Goal: Transaction & Acquisition: Purchase product/service

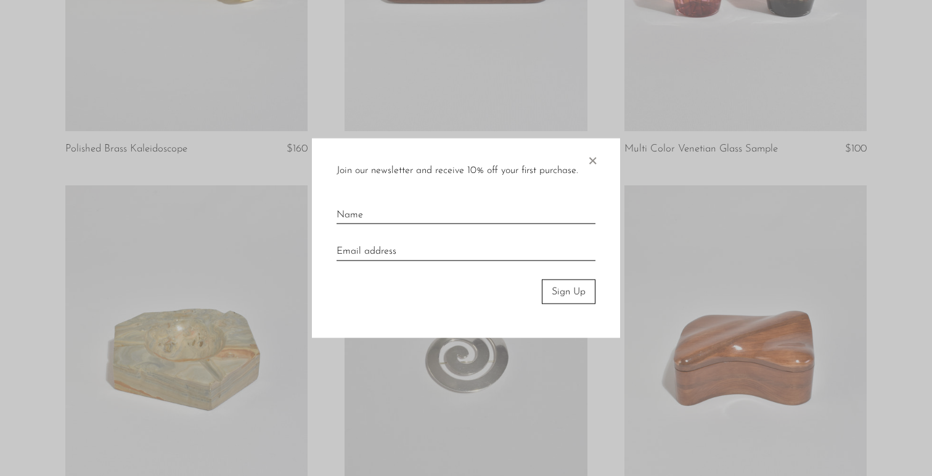
scroll to position [512, 0]
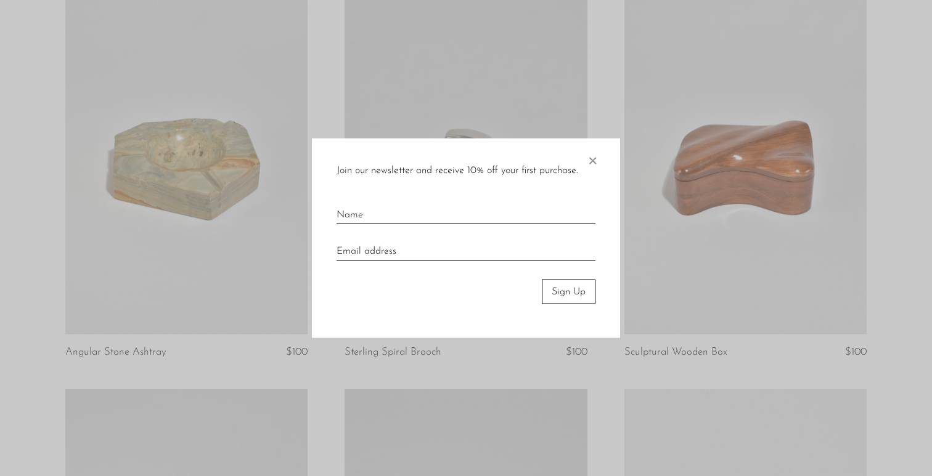
click at [594, 160] on span "×" at bounding box center [592, 157] width 12 height 39
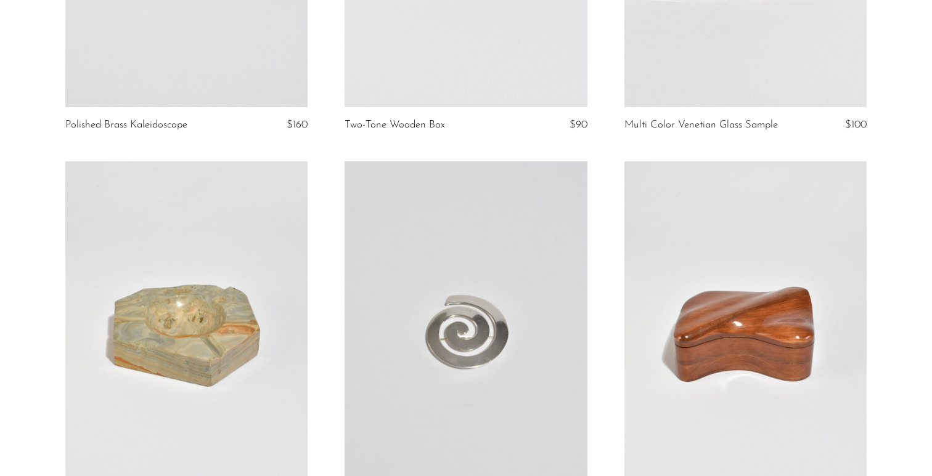
scroll to position [184, 0]
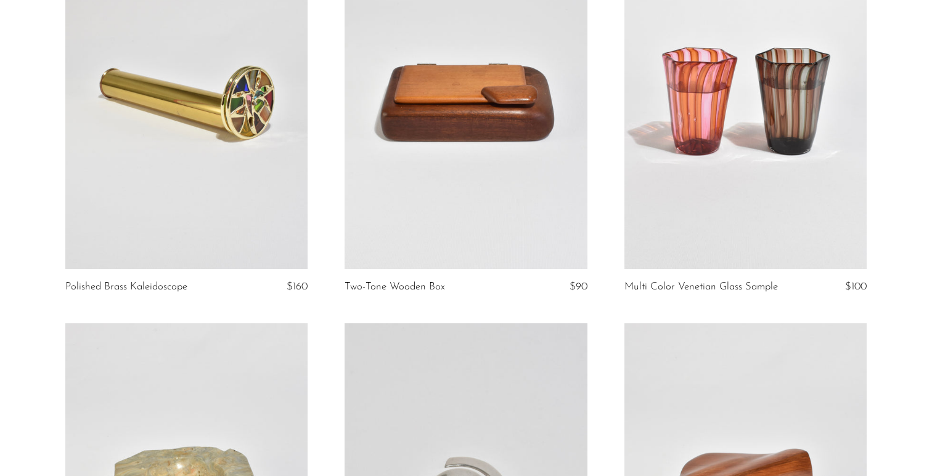
click at [713, 126] on link at bounding box center [745, 100] width 243 height 340
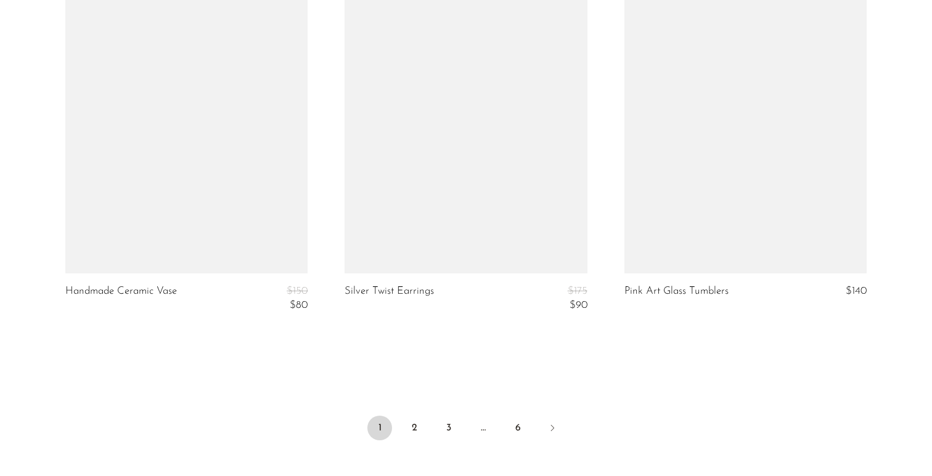
scroll to position [4601, 0]
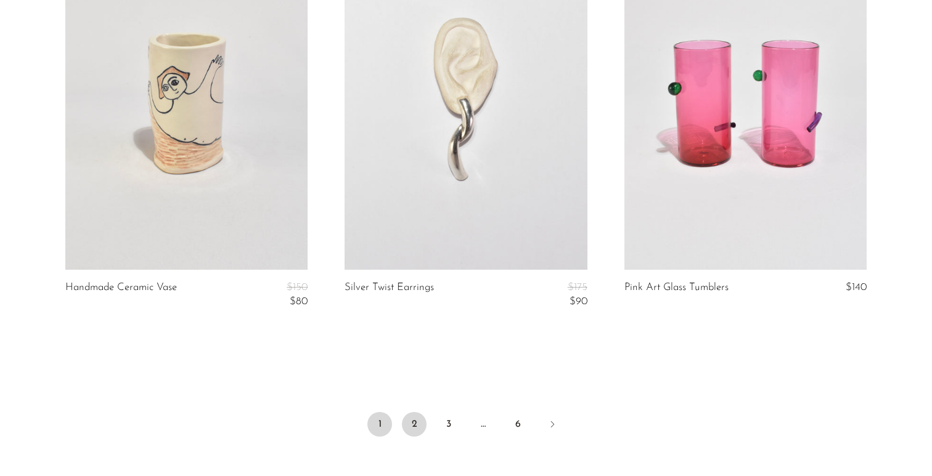
click at [412, 414] on link "2" at bounding box center [414, 424] width 25 height 25
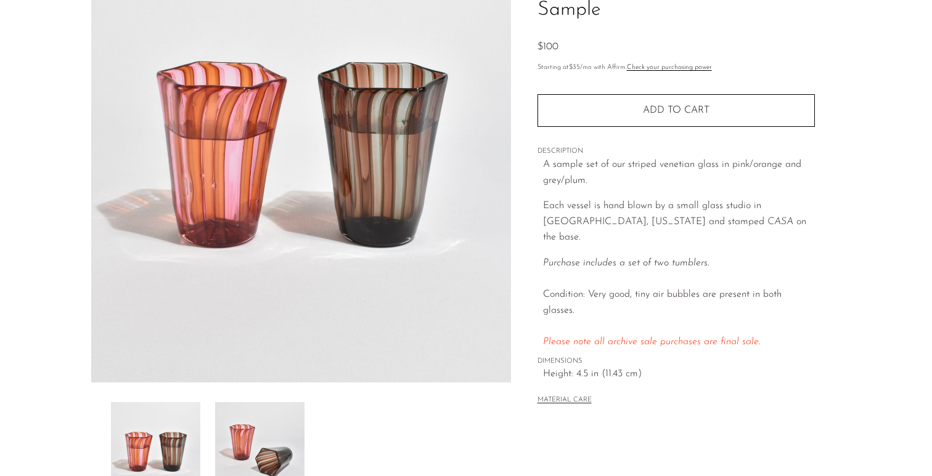
scroll to position [211, 0]
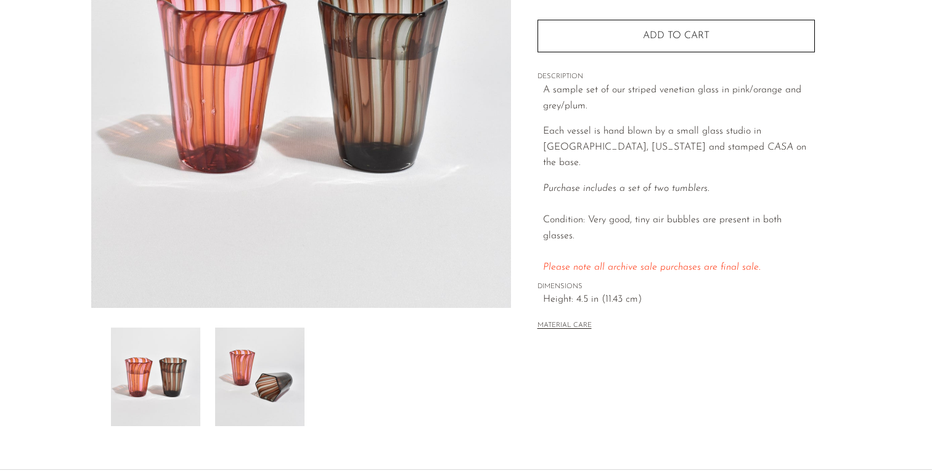
click at [285, 385] on img at bounding box center [259, 377] width 89 height 99
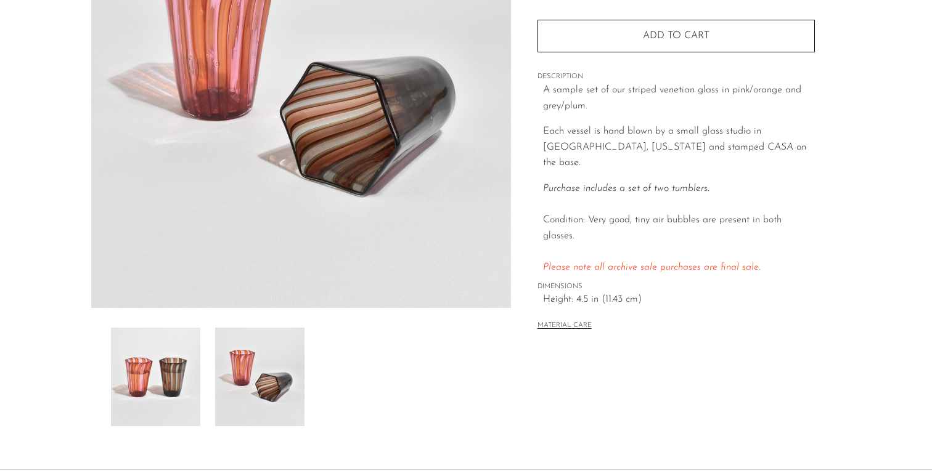
click at [175, 377] on img at bounding box center [155, 377] width 89 height 99
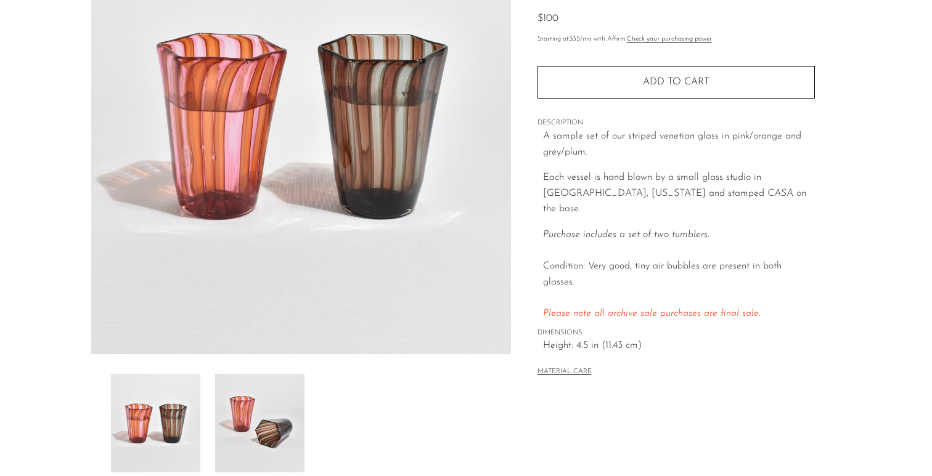
scroll to position [157, 0]
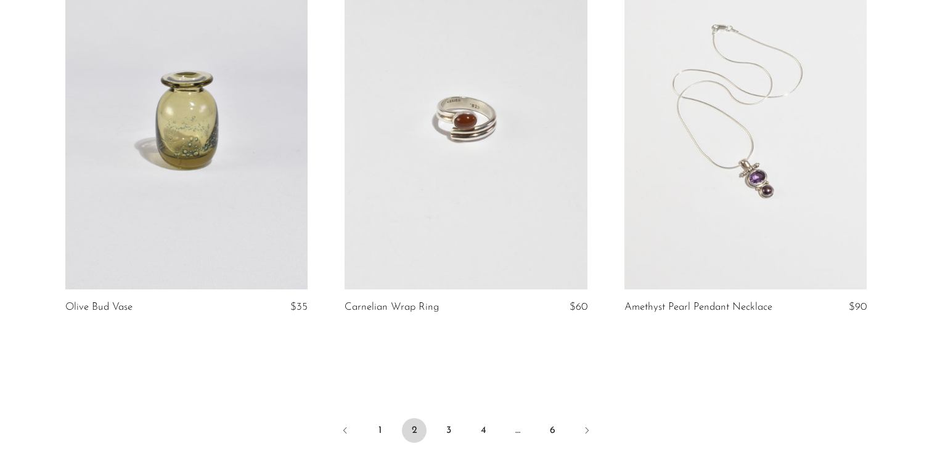
scroll to position [4619, 0]
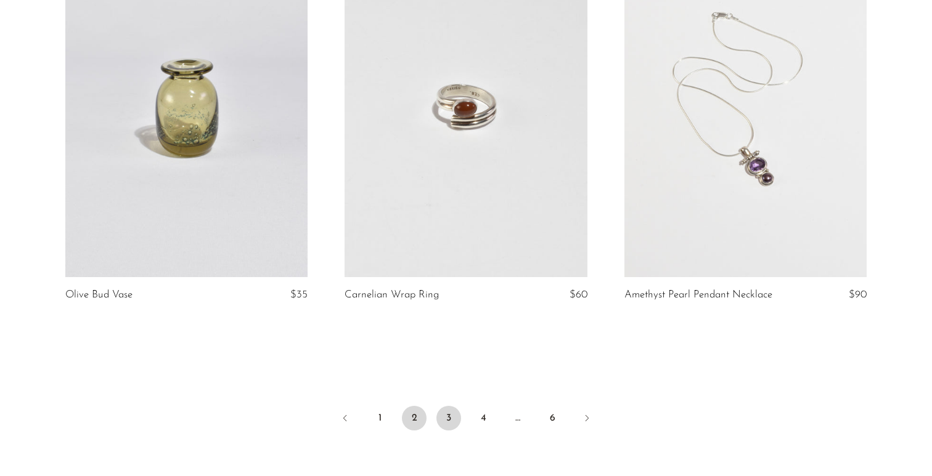
click at [444, 406] on link "3" at bounding box center [448, 418] width 25 height 25
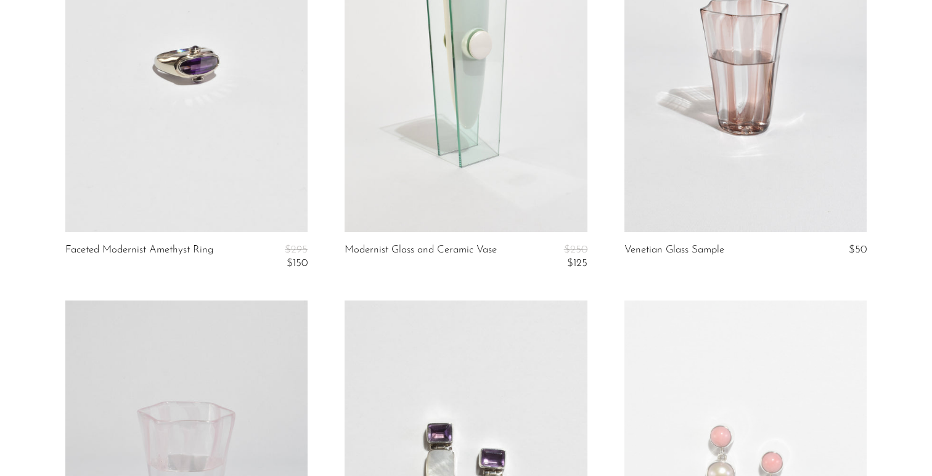
scroll to position [4057, 0]
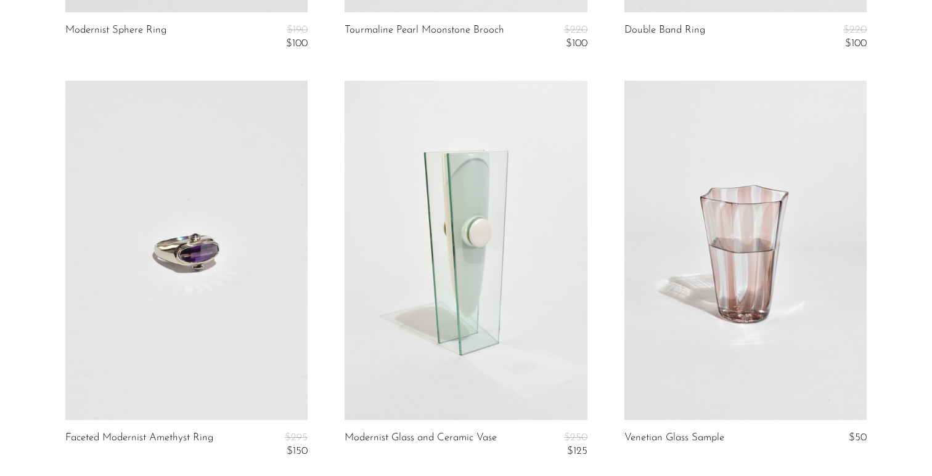
click at [741, 224] on link at bounding box center [745, 251] width 243 height 340
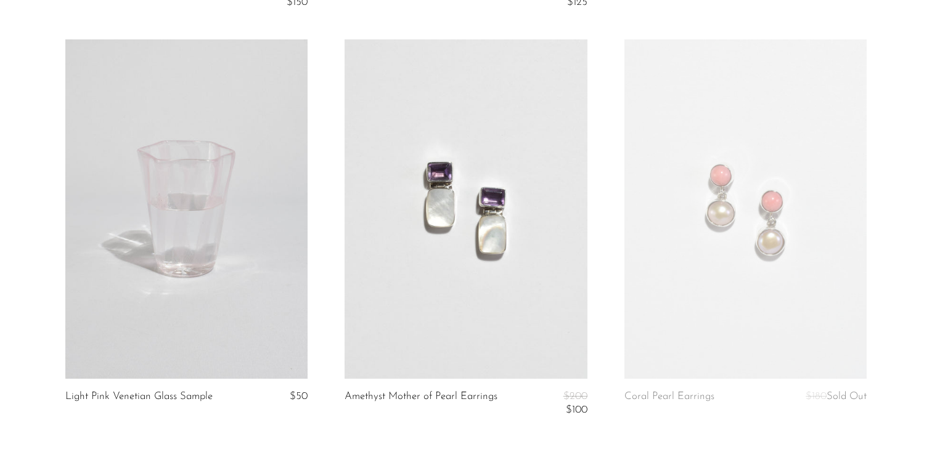
scroll to position [4507, 0]
click at [173, 164] on link at bounding box center [186, 209] width 243 height 340
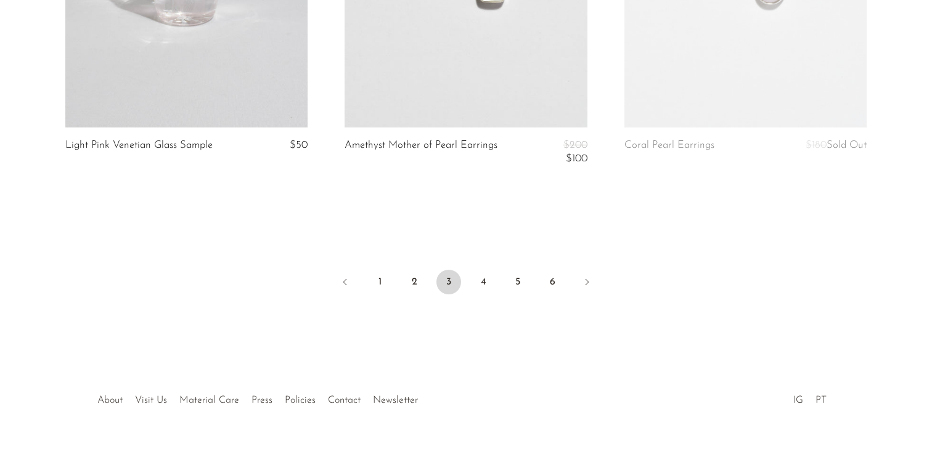
scroll to position [4757, 0]
click at [481, 274] on link "4" at bounding box center [483, 283] width 25 height 25
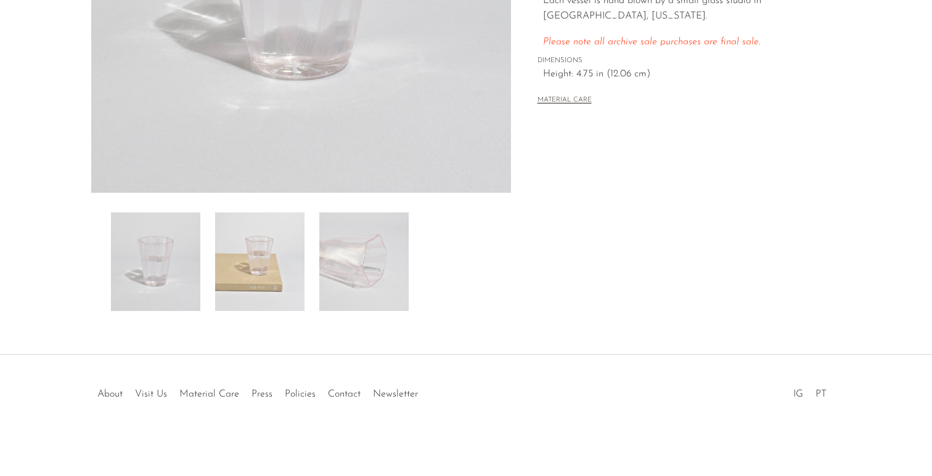
scroll to position [326, 0]
click at [265, 269] on img at bounding box center [259, 262] width 89 height 99
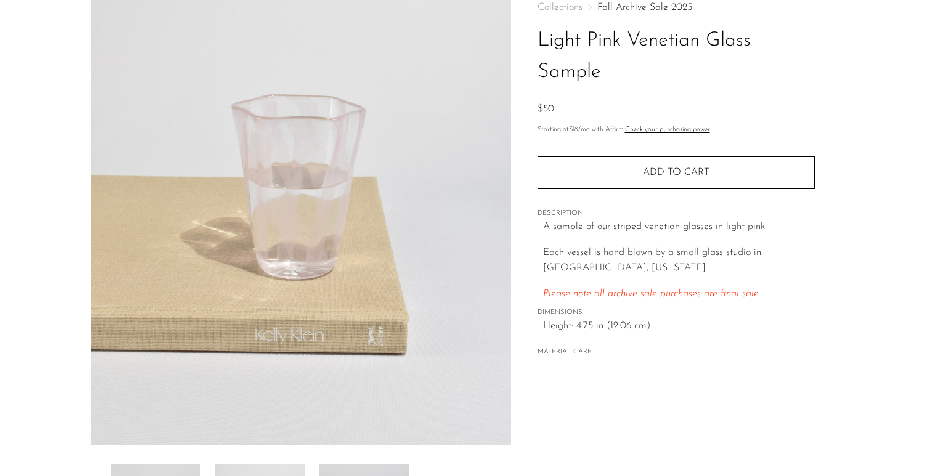
scroll to position [71, 0]
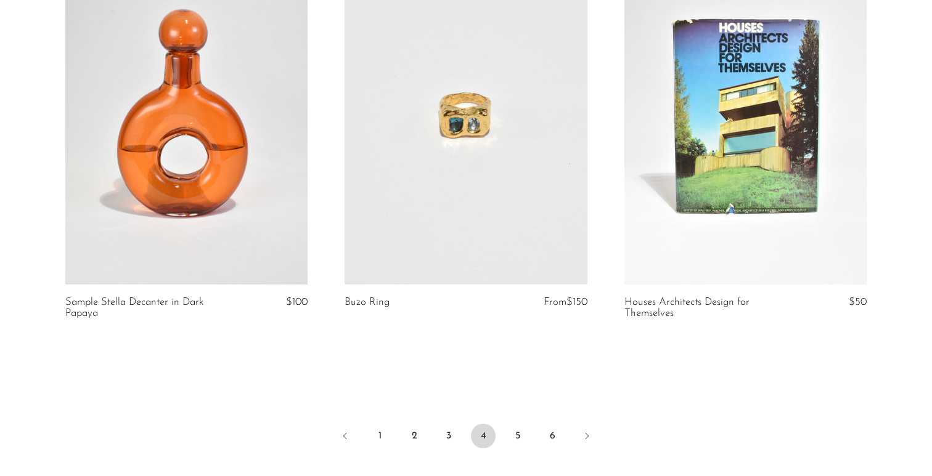
scroll to position [4655, 0]
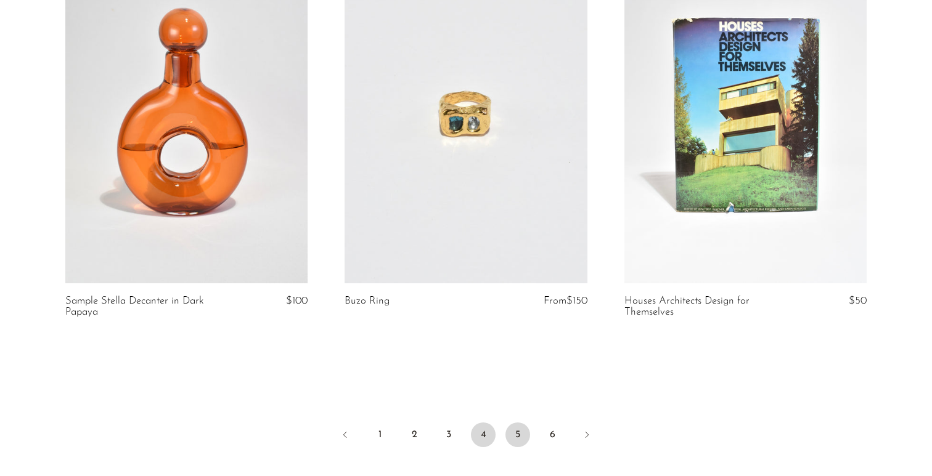
click at [513, 427] on link "5" at bounding box center [517, 435] width 25 height 25
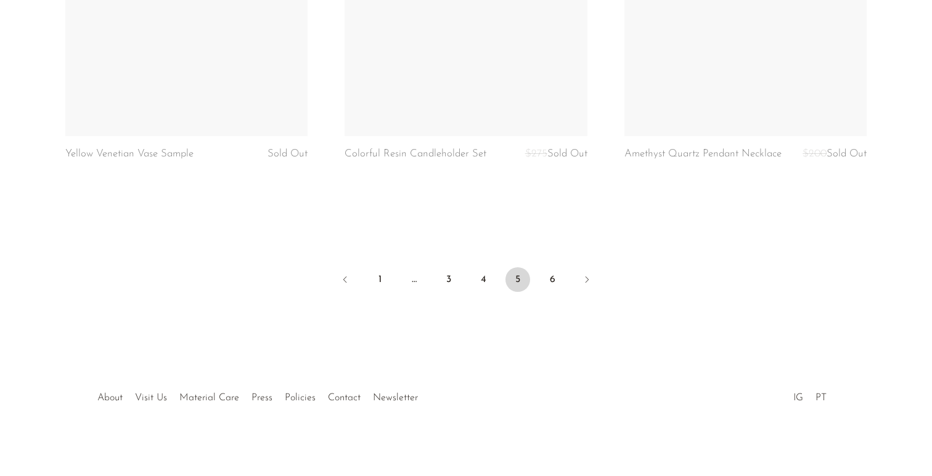
scroll to position [4691, 0]
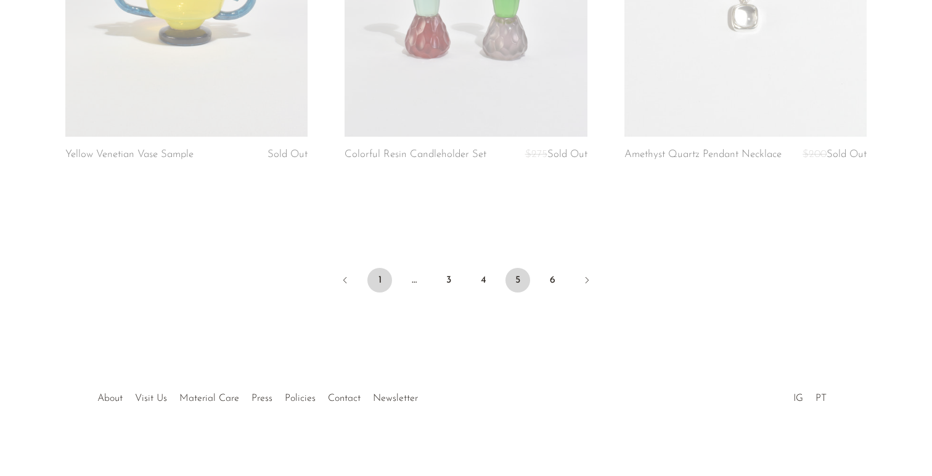
click at [377, 276] on link "1" at bounding box center [379, 280] width 25 height 25
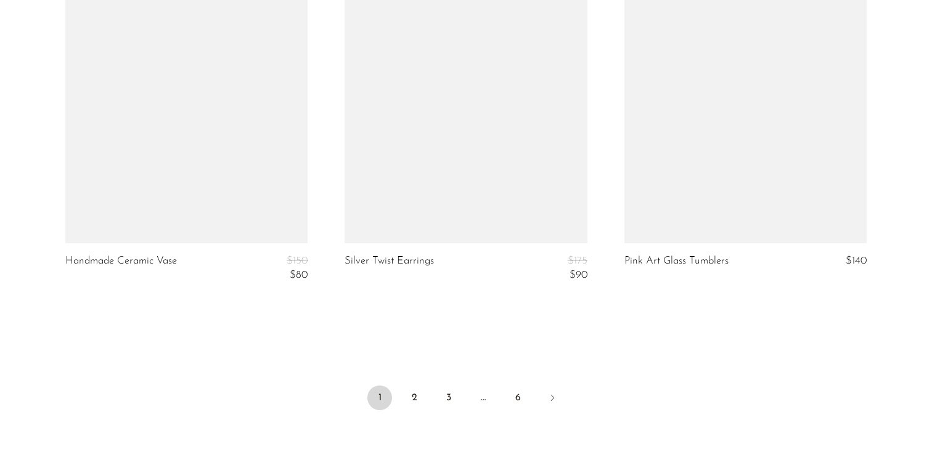
scroll to position [4631, 0]
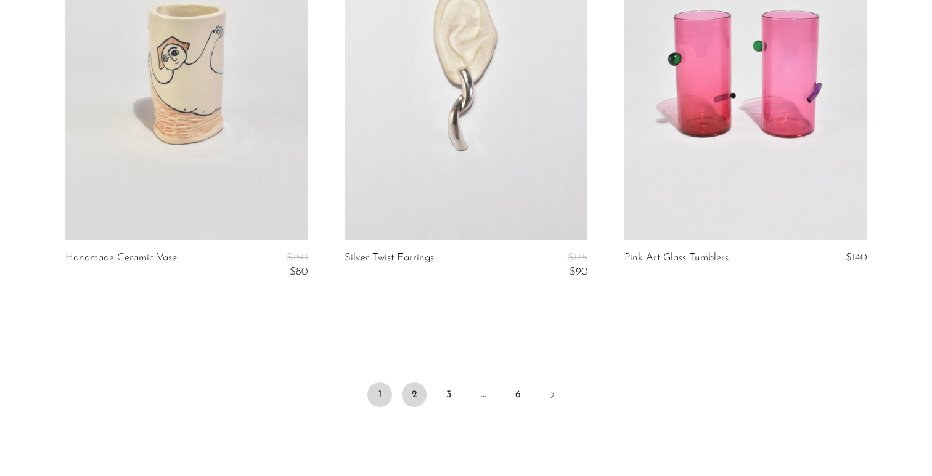
click at [413, 394] on link "2" at bounding box center [414, 395] width 25 height 25
click at [224, 149] on link at bounding box center [186, 71] width 243 height 340
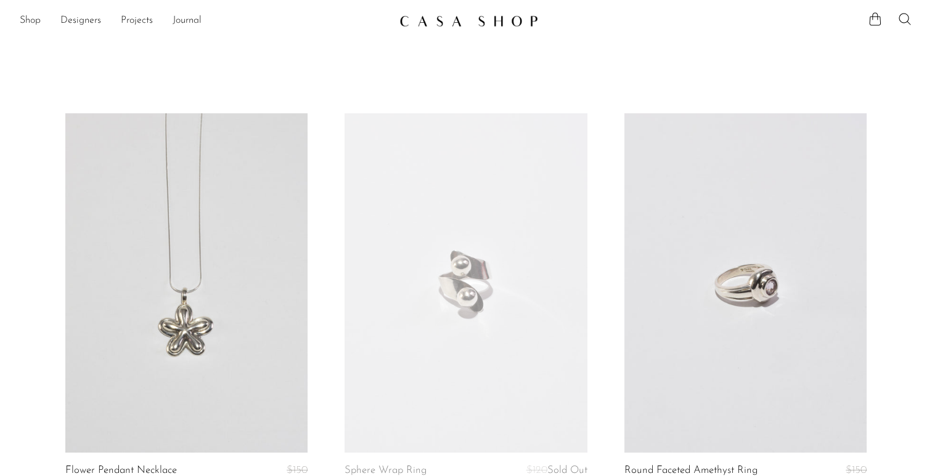
scroll to position [1, 0]
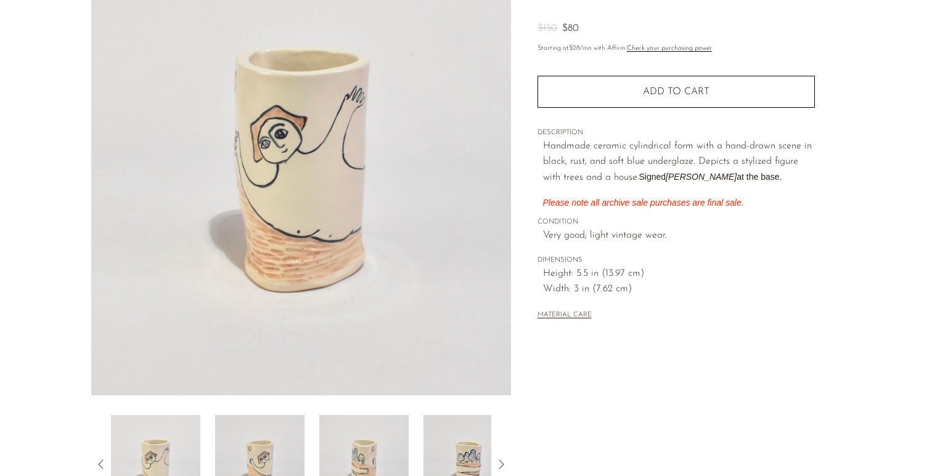
scroll to position [145, 0]
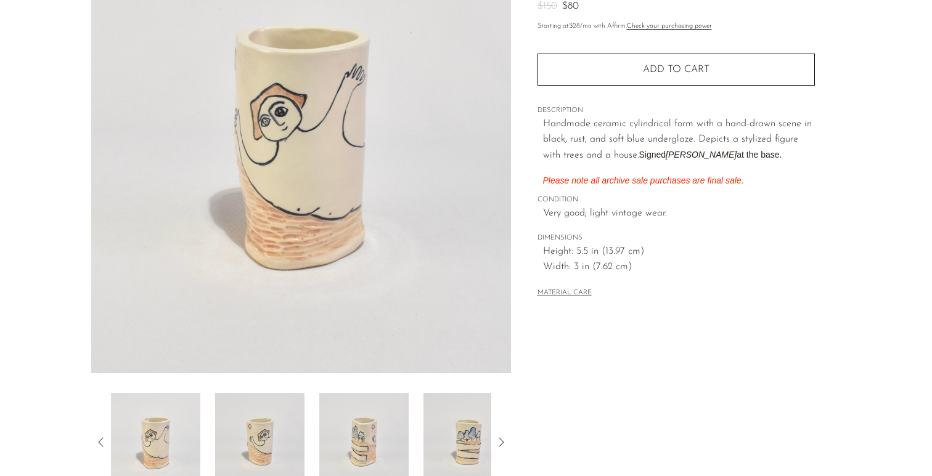
click at [463, 458] on img at bounding box center [467, 442] width 89 height 99
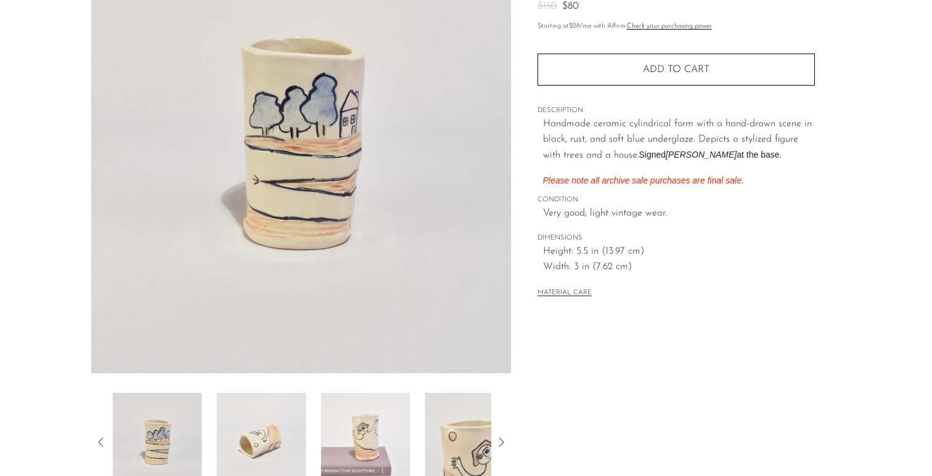
click at [390, 450] on img at bounding box center [365, 442] width 89 height 99
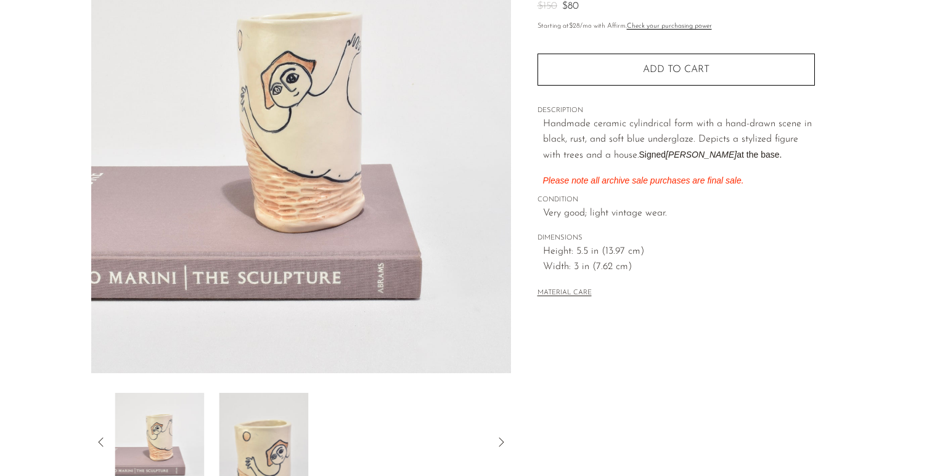
click at [296, 450] on img at bounding box center [263, 442] width 89 height 99
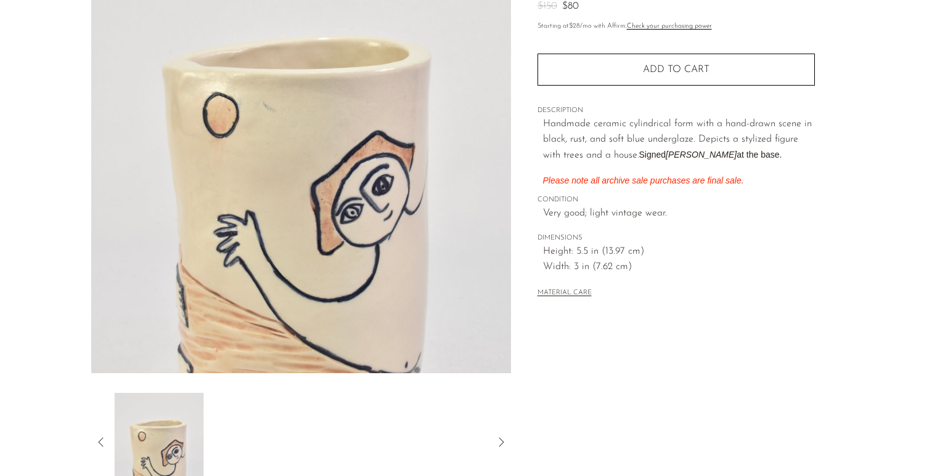
click at [335, 444] on div at bounding box center [301, 442] width 380 height 99
click at [500, 443] on icon at bounding box center [501, 442] width 15 height 15
click at [102, 444] on icon at bounding box center [101, 442] width 15 height 15
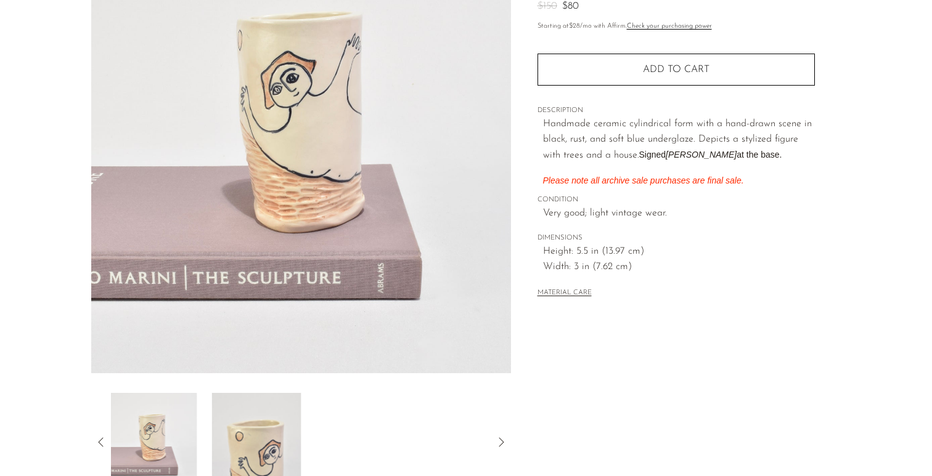
click at [182, 425] on img at bounding box center [152, 442] width 89 height 99
click at [161, 425] on img at bounding box center [155, 442] width 89 height 99
click at [100, 441] on icon at bounding box center [100, 442] width 5 height 9
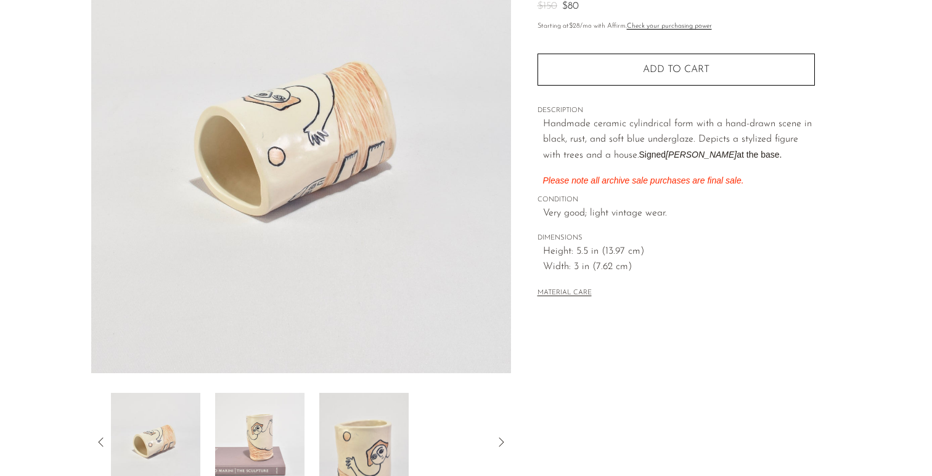
click at [174, 439] on img at bounding box center [155, 442] width 89 height 99
click at [96, 439] on icon at bounding box center [101, 442] width 15 height 15
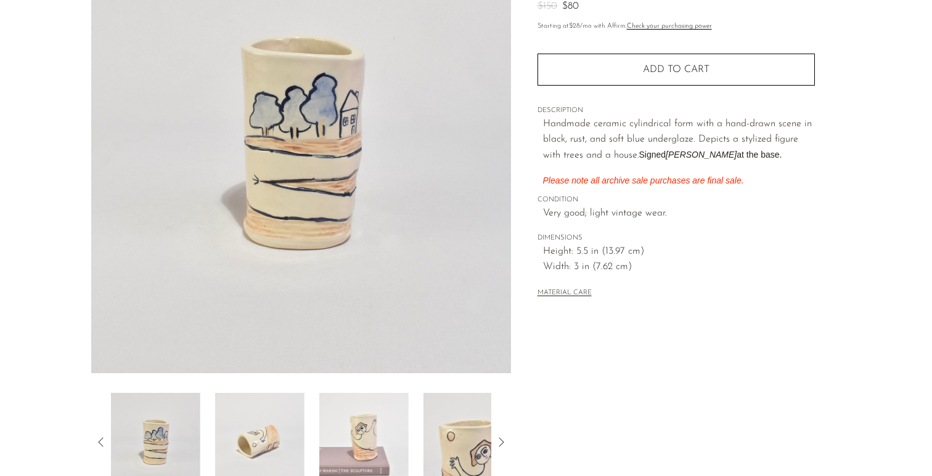
click at [148, 446] on img at bounding box center [155, 442] width 89 height 99
click at [99, 444] on icon at bounding box center [101, 442] width 15 height 15
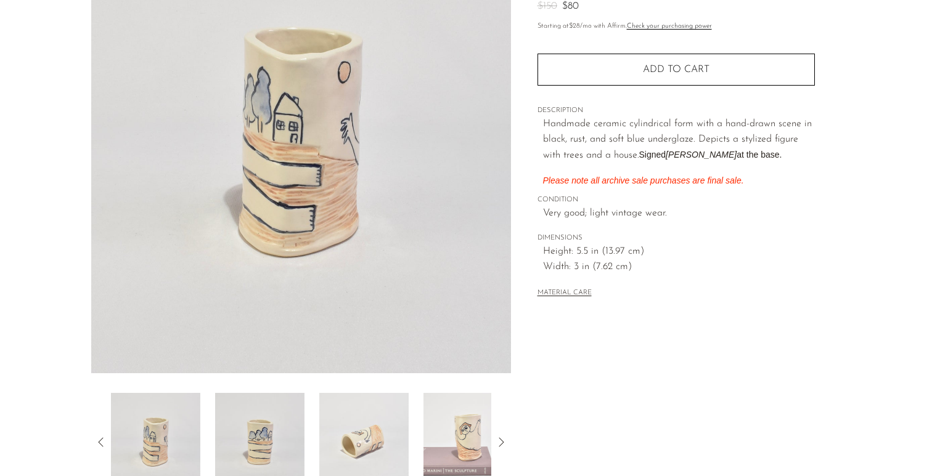
click at [150, 446] on img at bounding box center [155, 442] width 89 height 99
click at [96, 436] on icon at bounding box center [101, 442] width 15 height 15
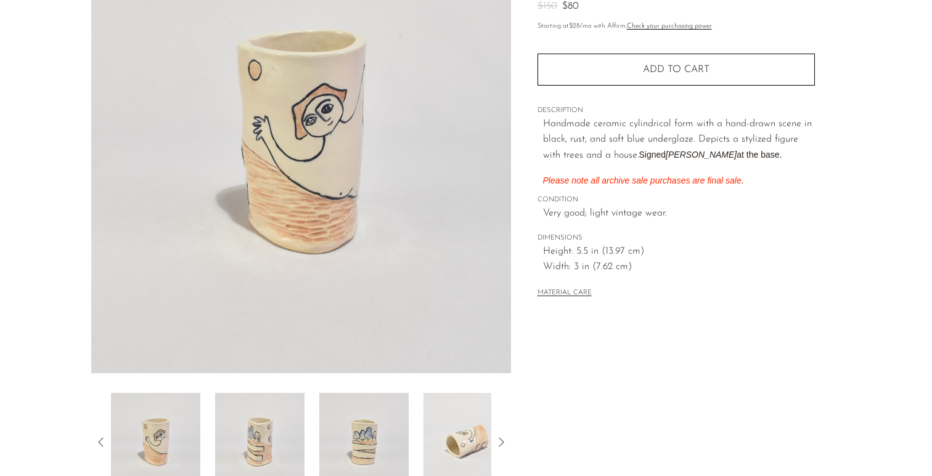
click at [104, 443] on icon at bounding box center [101, 442] width 15 height 15
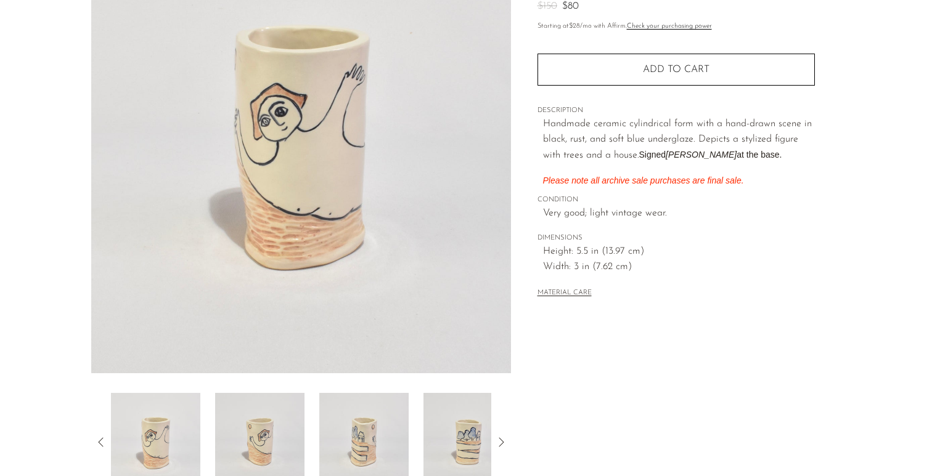
click at [107, 439] on icon at bounding box center [101, 442] width 15 height 15
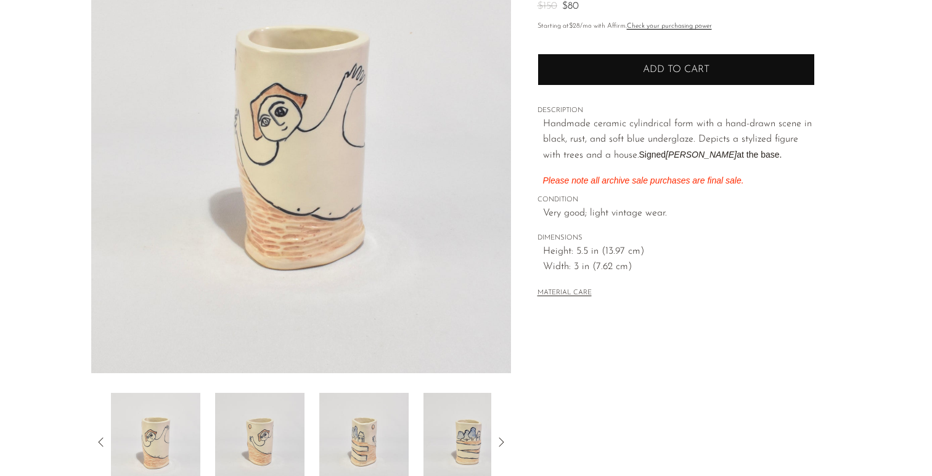
click at [635, 68] on button "Add to cart" at bounding box center [675, 70] width 277 height 32
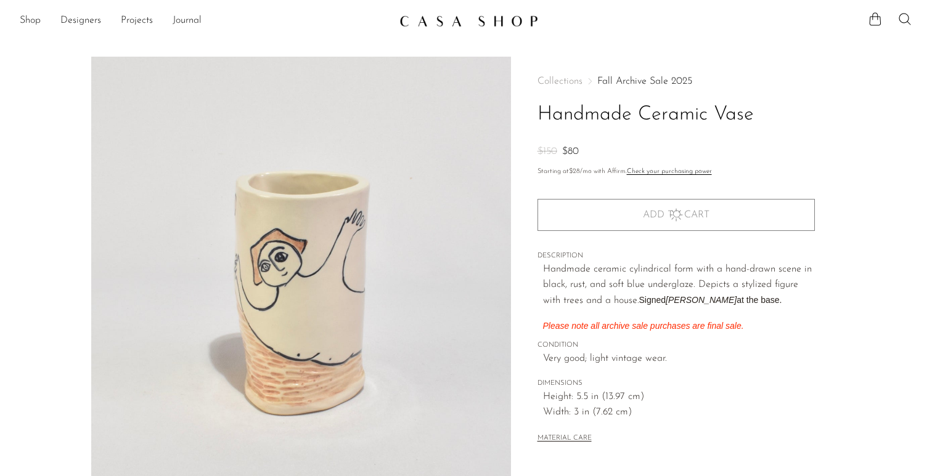
scroll to position [0, 0]
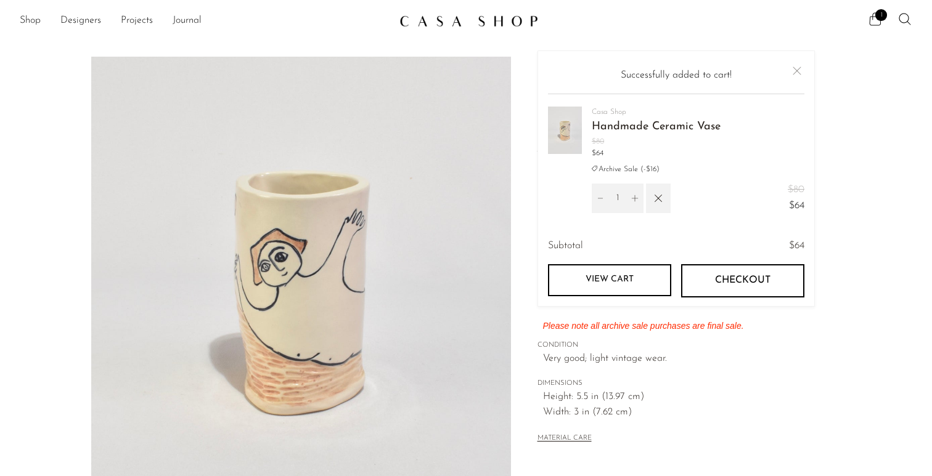
click at [878, 21] on icon at bounding box center [875, 19] width 15 height 15
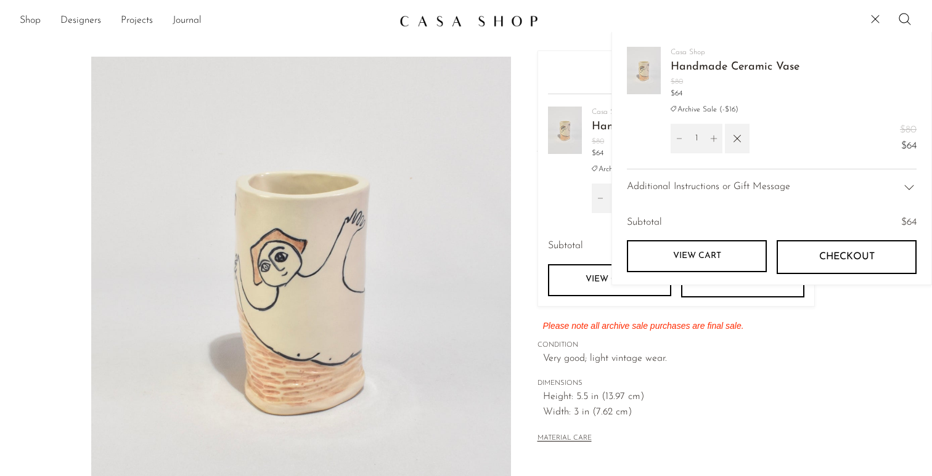
click at [350, 347] on img at bounding box center [301, 288] width 420 height 462
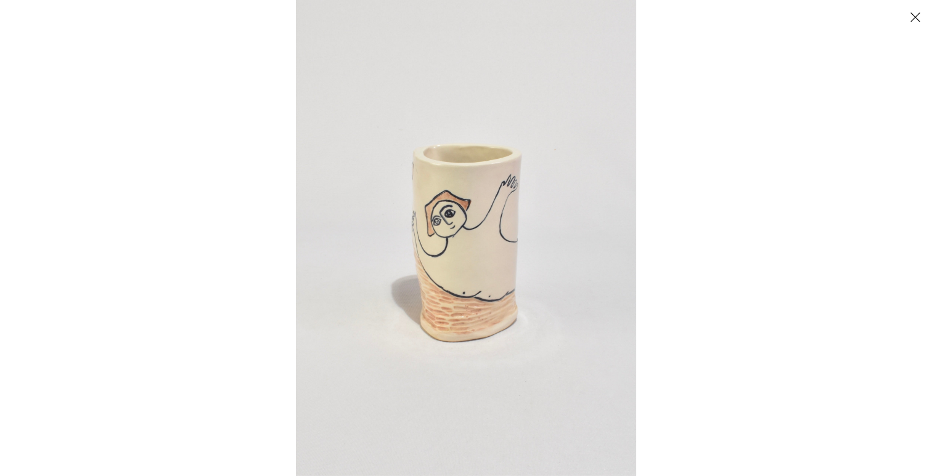
click at [409, 284] on img at bounding box center [466, 238] width 340 height 476
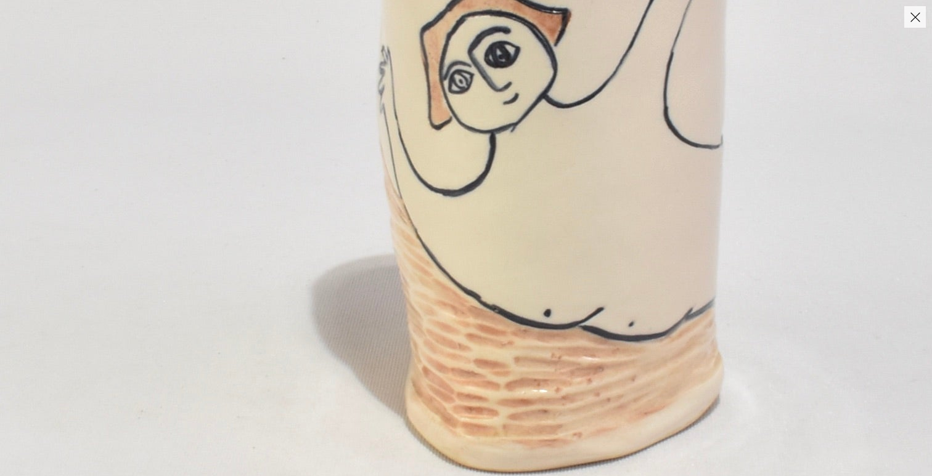
click at [456, 280] on img at bounding box center [554, 134] width 1109 height 1552
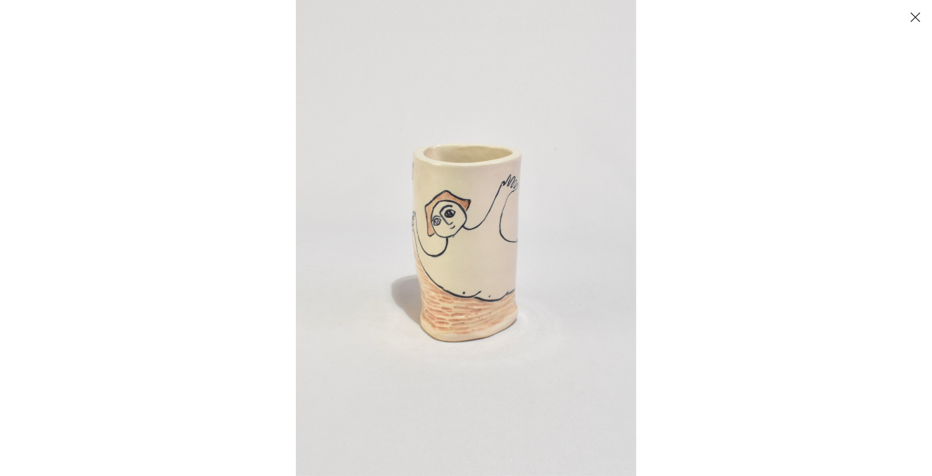
click at [456, 280] on img at bounding box center [466, 238] width 340 height 476
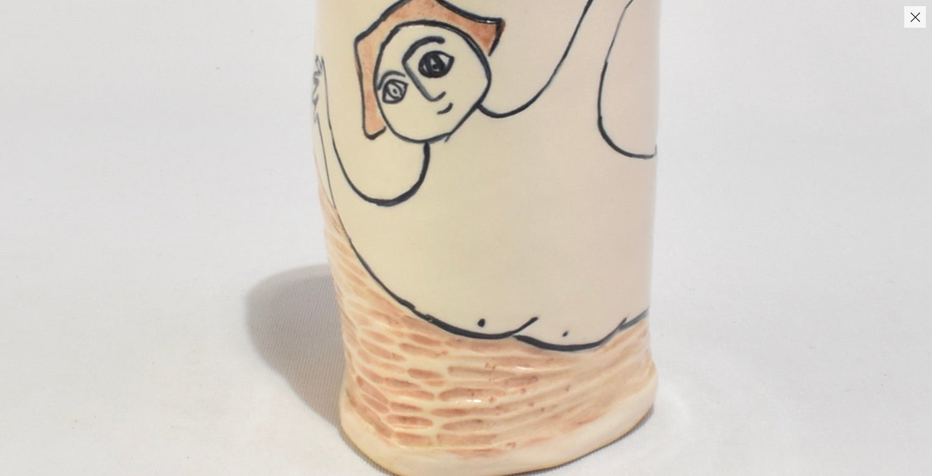
click at [914, 18] on button "Close" at bounding box center [915, 17] width 22 height 22
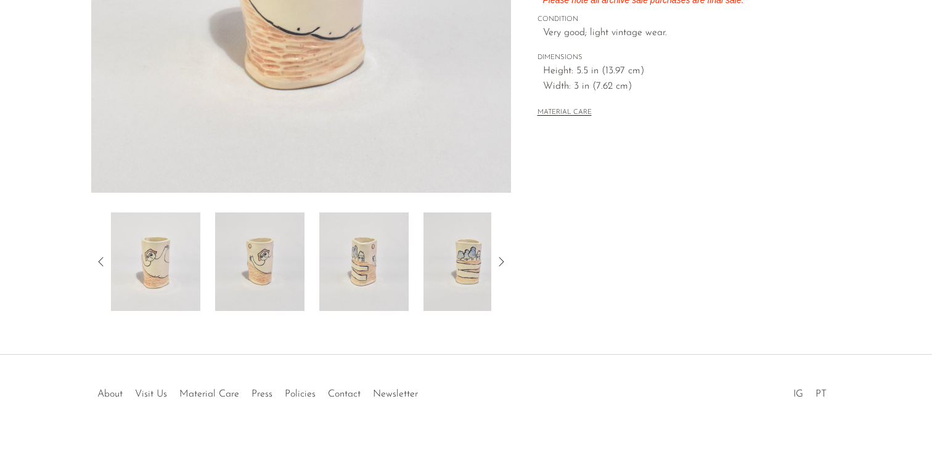
scroll to position [326, 0]
click at [377, 263] on img at bounding box center [363, 262] width 89 height 99
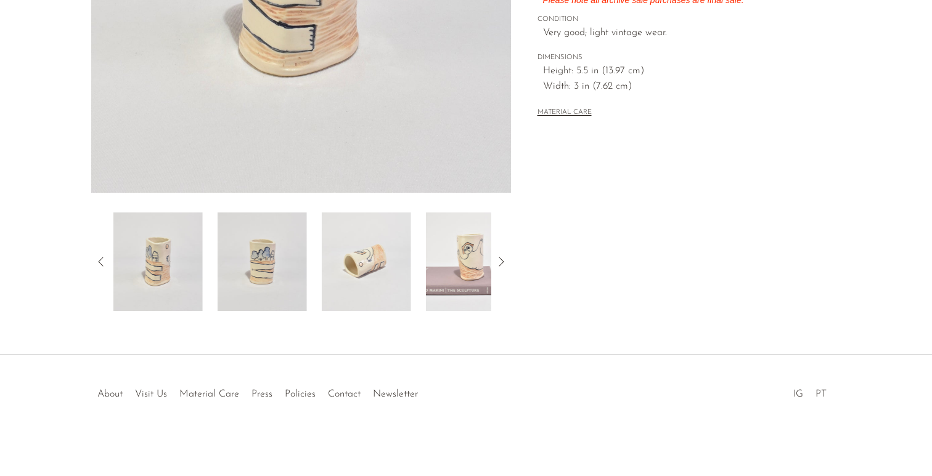
click at [460, 258] on img at bounding box center [470, 262] width 89 height 99
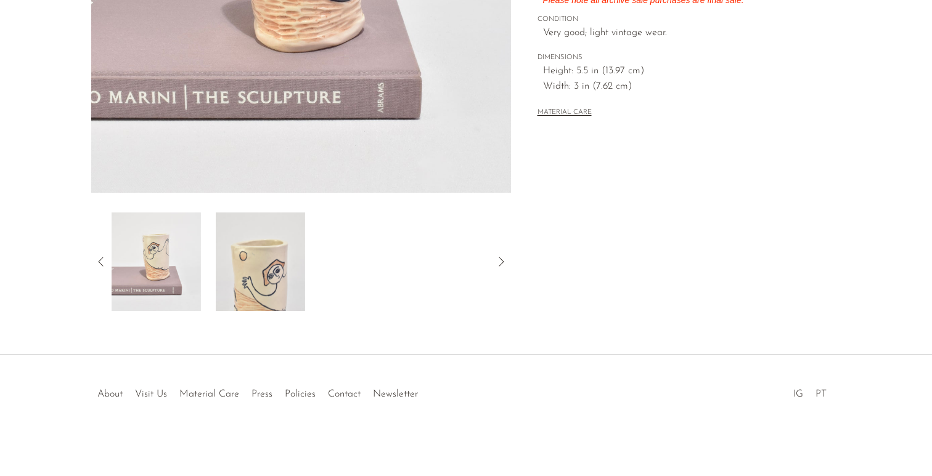
click at [285, 287] on img at bounding box center [260, 262] width 89 height 99
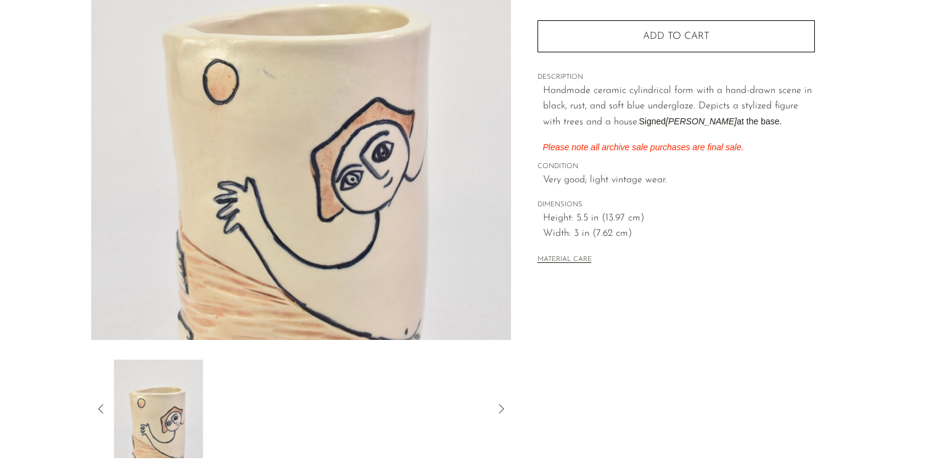
scroll to position [161, 0]
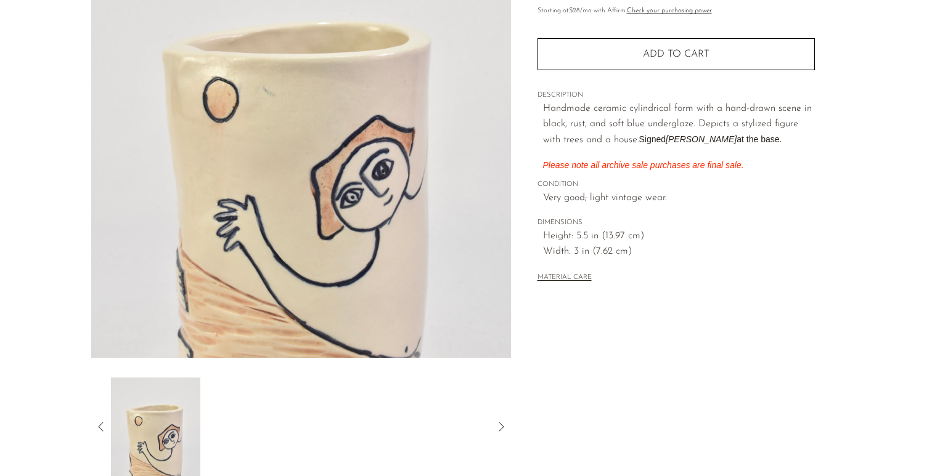
click at [100, 428] on icon at bounding box center [101, 427] width 15 height 15
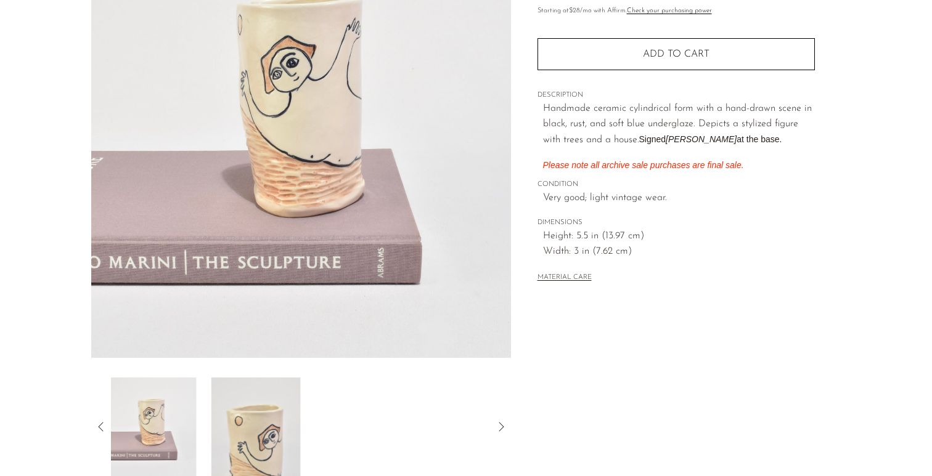
click at [138, 415] on img at bounding box center [151, 427] width 89 height 99
click at [99, 427] on icon at bounding box center [100, 426] width 5 height 9
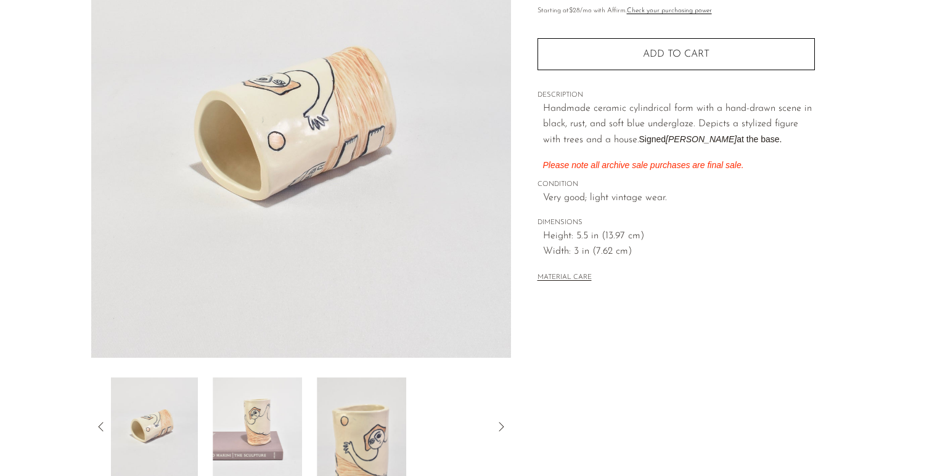
click at [169, 423] on img at bounding box center [152, 427] width 89 height 99
click at [160, 430] on img at bounding box center [155, 427] width 89 height 99
click at [108, 427] on icon at bounding box center [101, 427] width 15 height 15
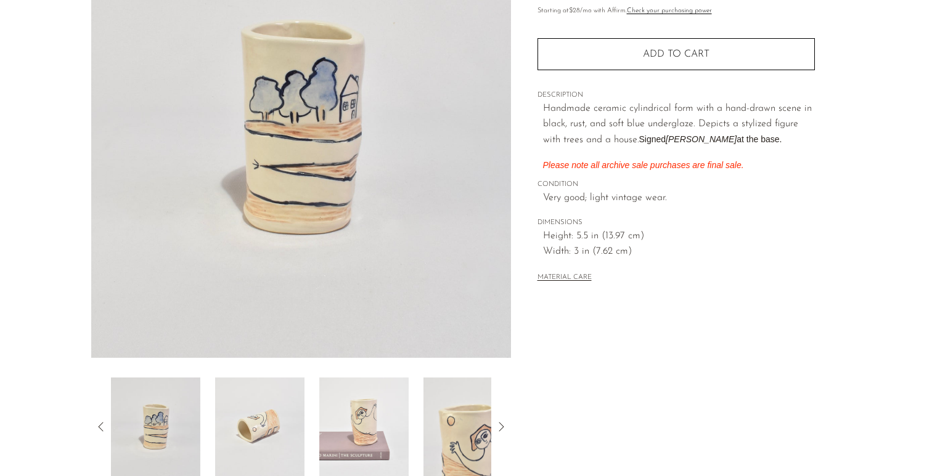
click at [278, 152] on img at bounding box center [301, 127] width 420 height 462
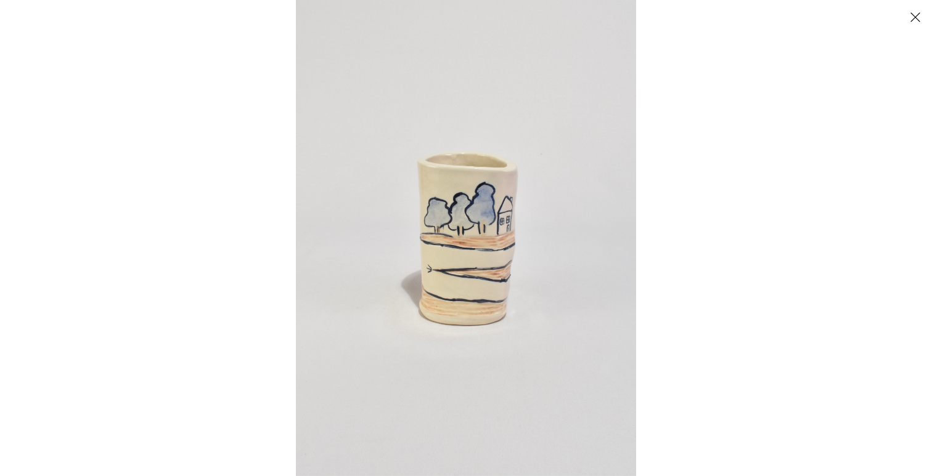
click at [357, 164] on img at bounding box center [466, 238] width 340 height 476
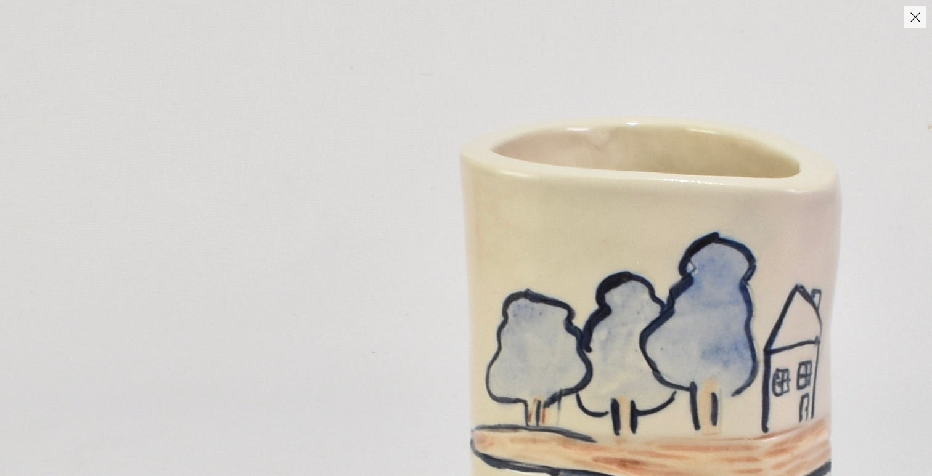
click at [455, 191] on img at bounding box center [644, 445] width 1289 height 1805
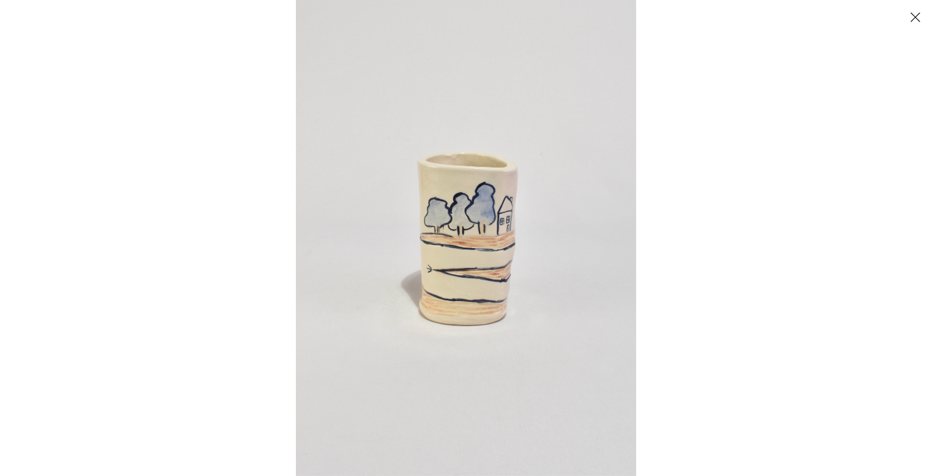
click at [454, 219] on img at bounding box center [466, 238] width 340 height 476
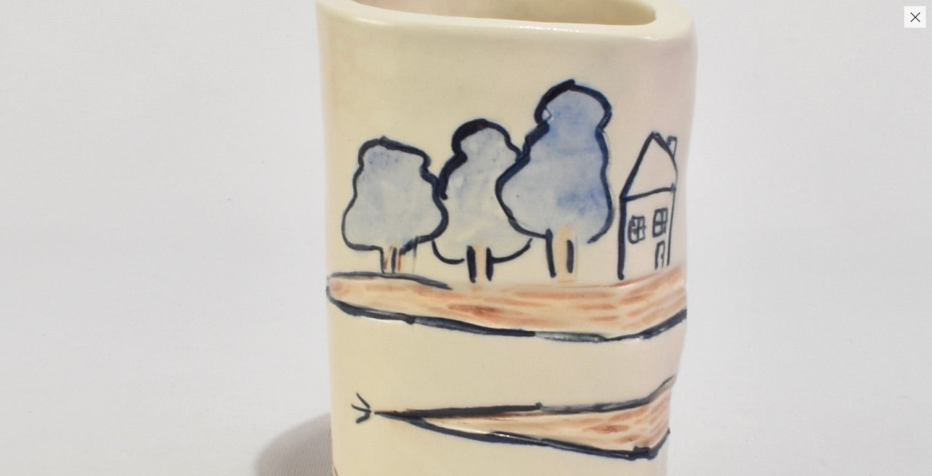
click at [220, 433] on img at bounding box center [500, 292] width 1289 height 1805
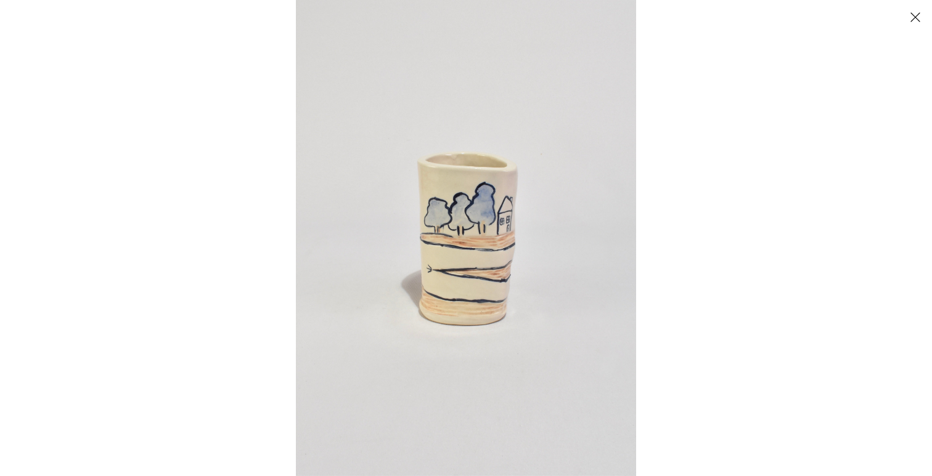
click at [913, 19] on button "Close" at bounding box center [915, 17] width 22 height 22
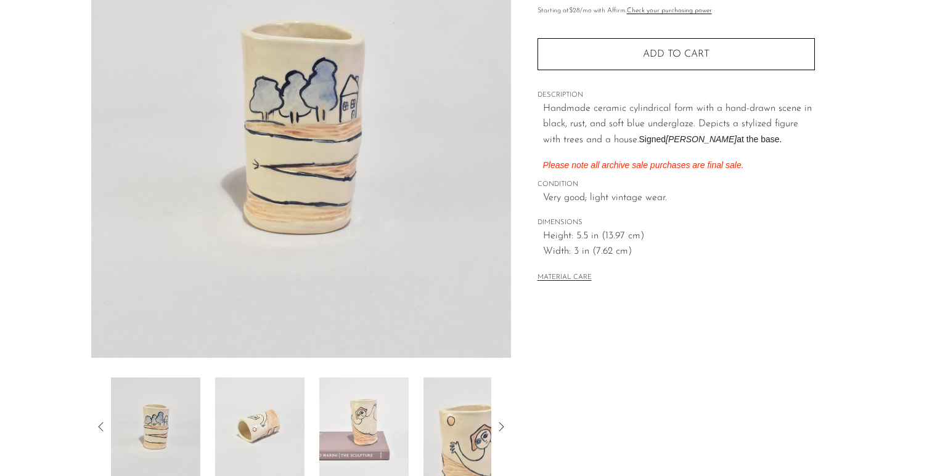
click at [100, 427] on icon at bounding box center [101, 427] width 15 height 15
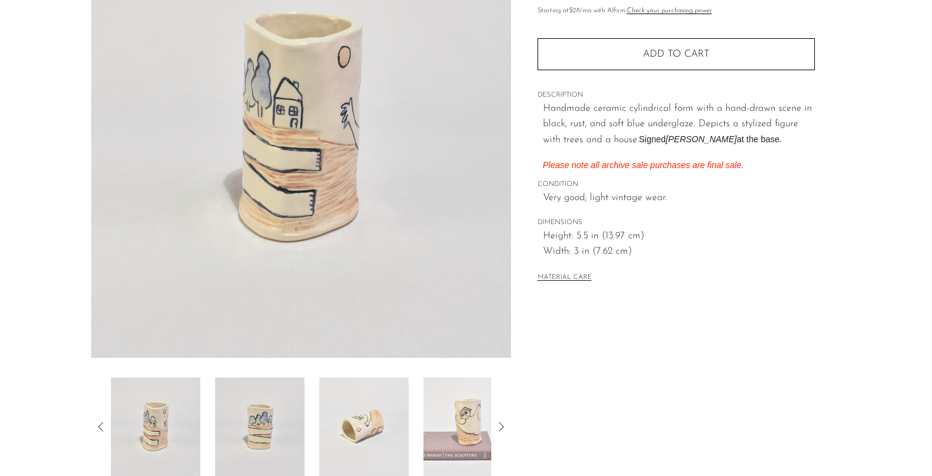
click at [147, 429] on img at bounding box center [155, 427] width 89 height 99
click at [105, 428] on icon at bounding box center [101, 427] width 15 height 15
